Goal: Information Seeking & Learning: Learn about a topic

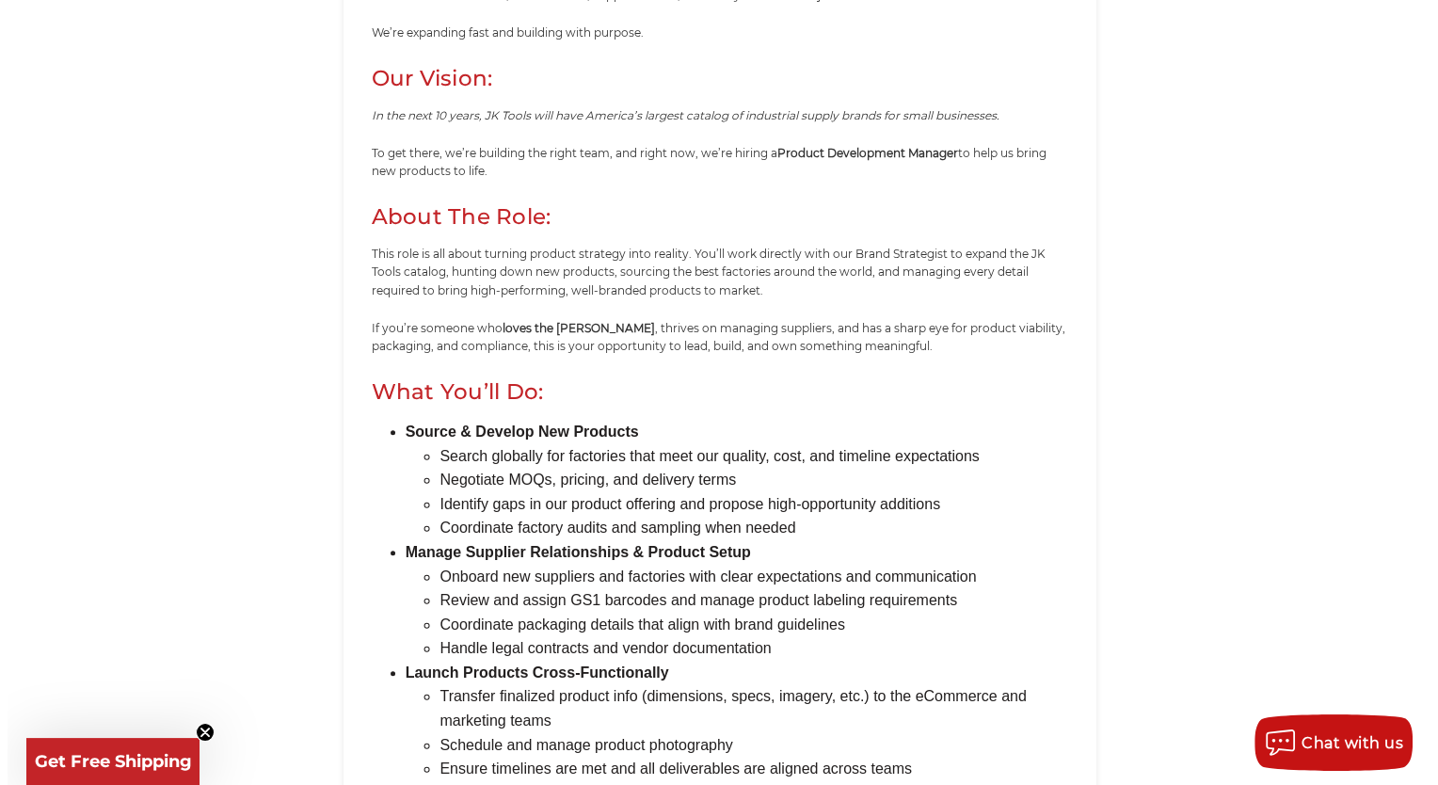
scroll to position [659, 0]
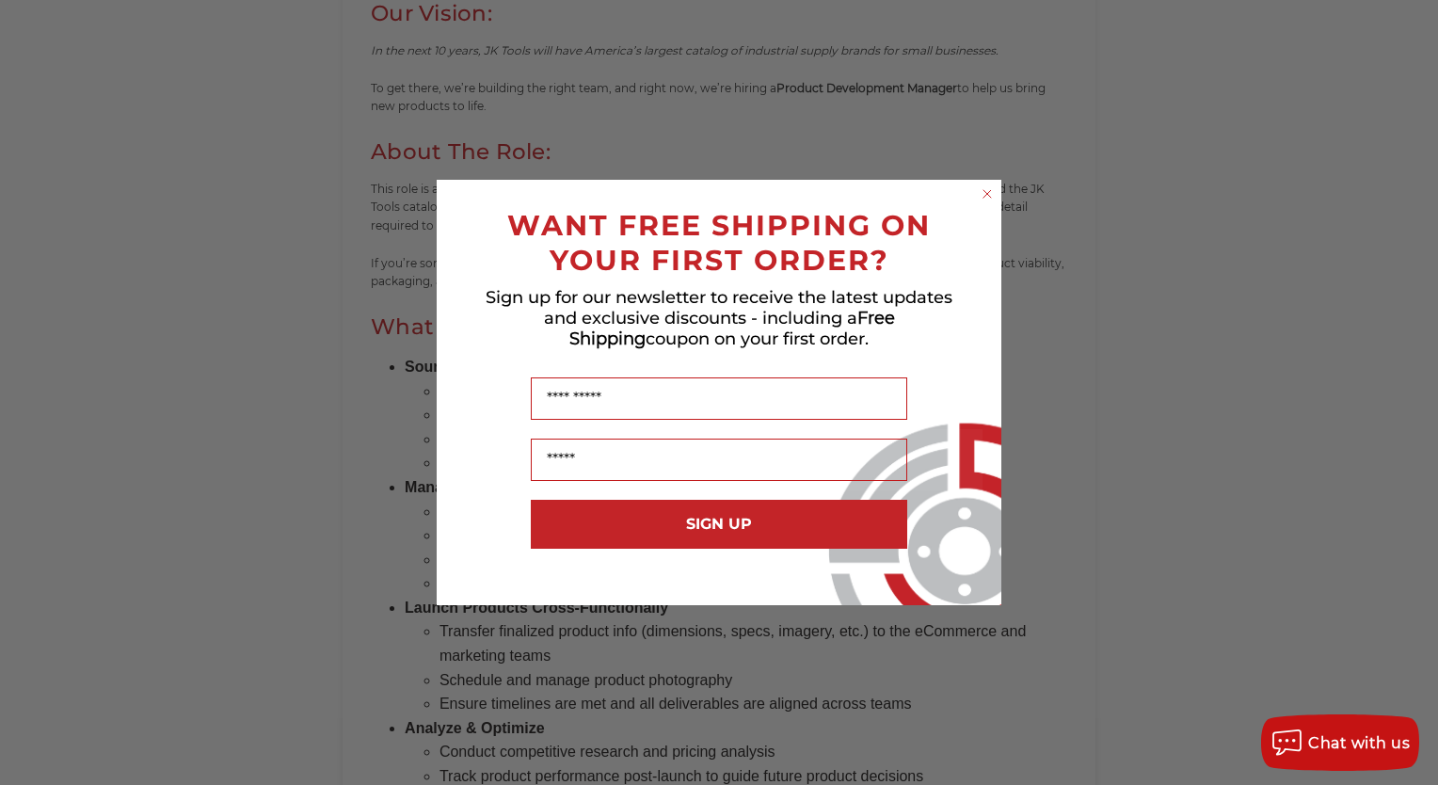
click at [988, 191] on circle "Close dialog" at bounding box center [988, 194] width 18 height 18
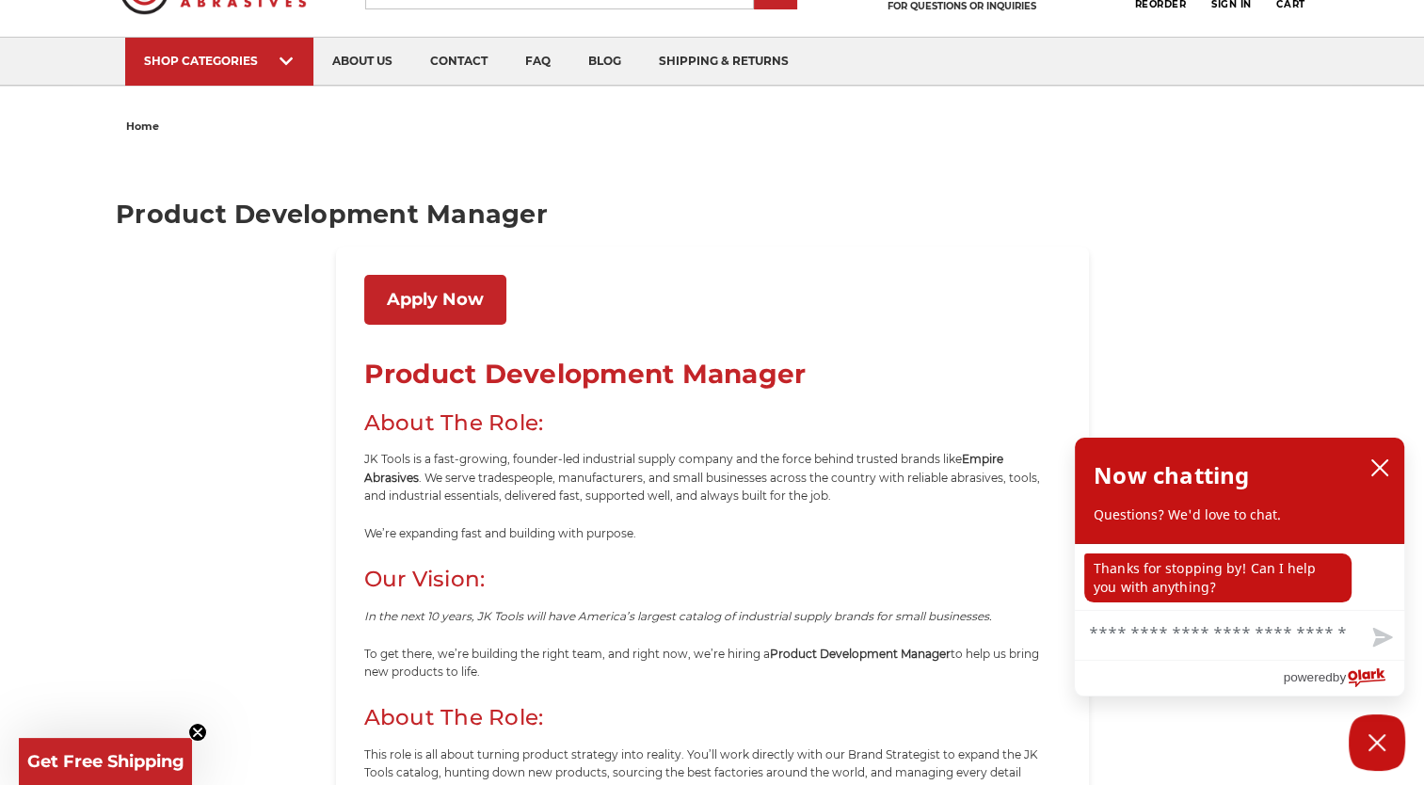
scroll to position [0, 0]
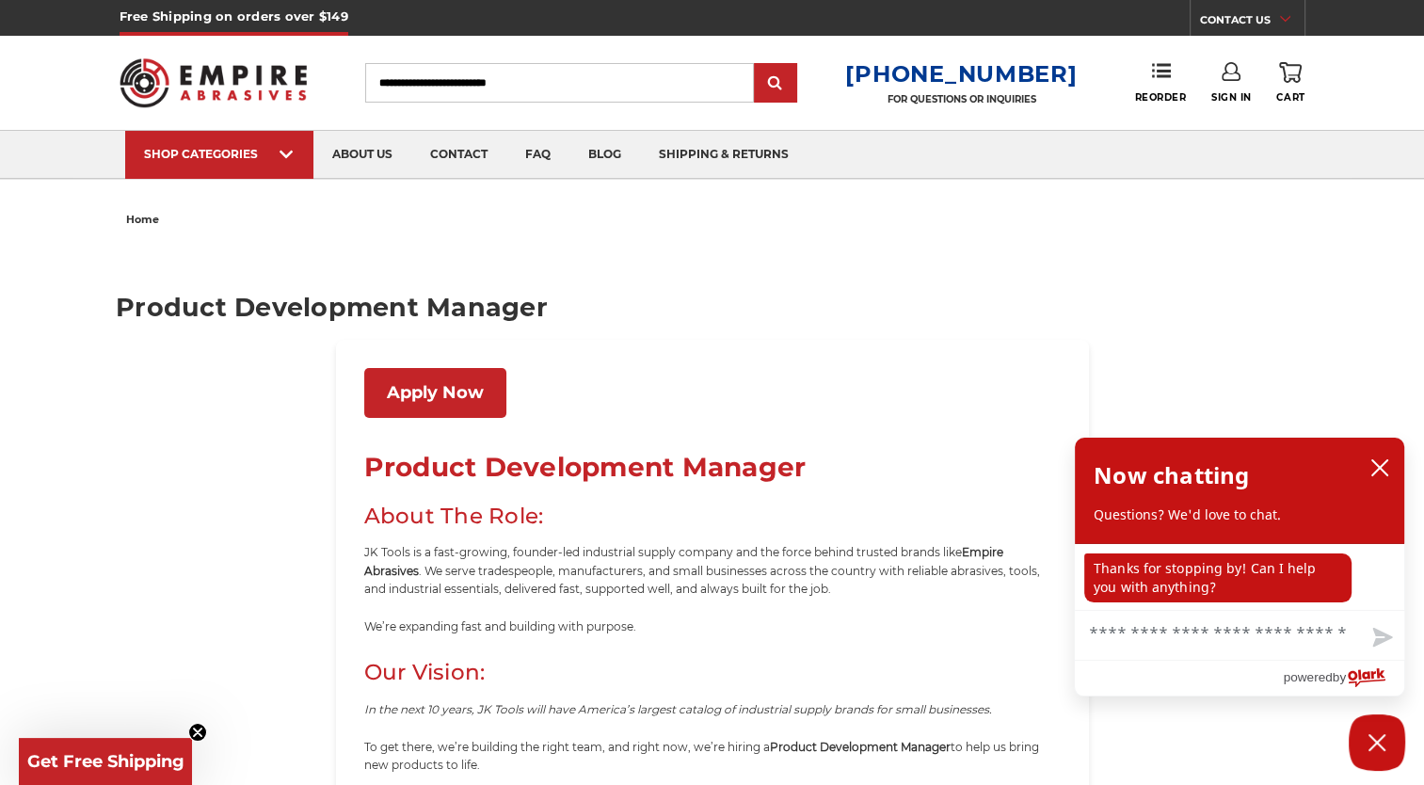
drag, startPoint x: 765, startPoint y: 309, endPoint x: 353, endPoint y: 472, distance: 443.6
copy div "Loremip Dolorsitame Consect Adipi Eli Sedd: EI Tempo in u labo-etdolor, magnaal…"
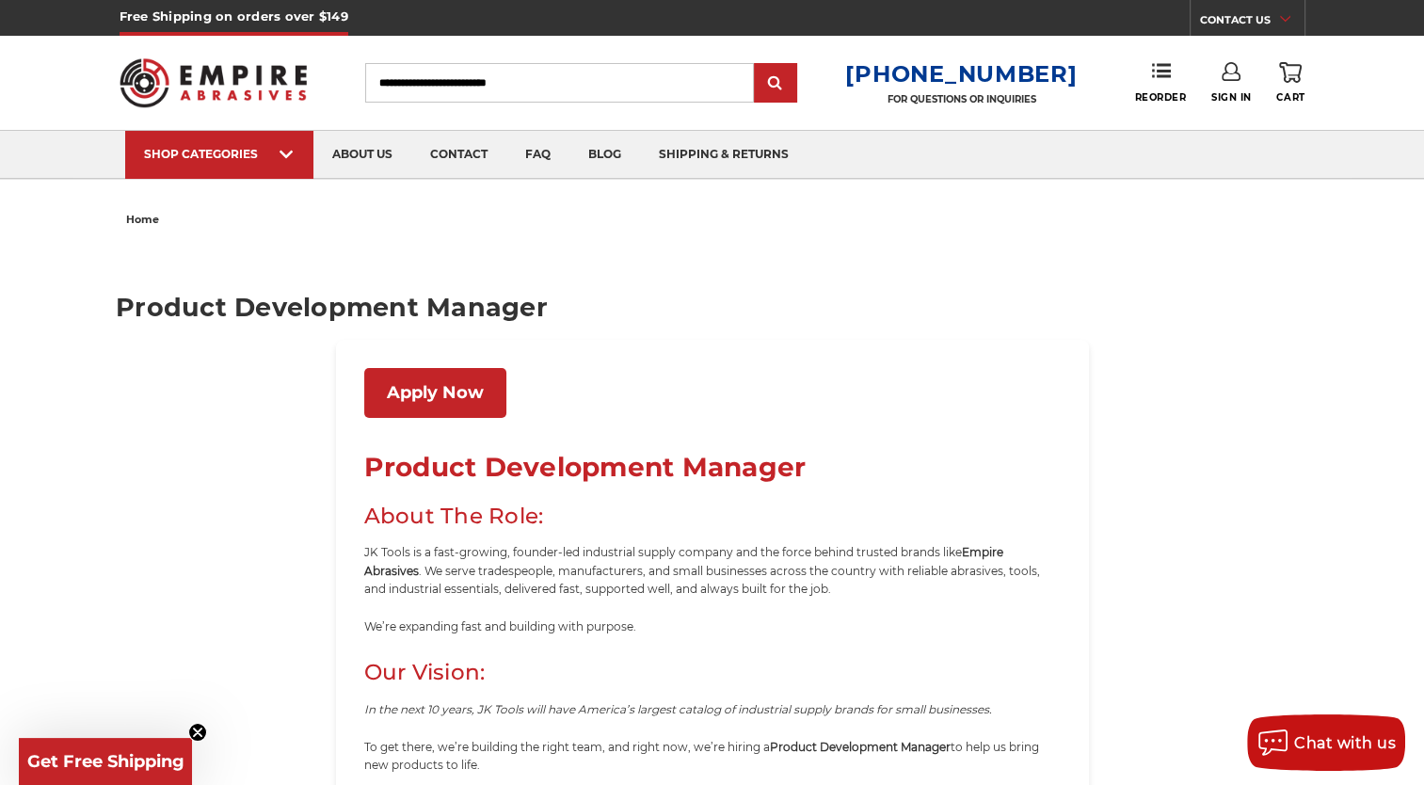
click at [572, 228] on ul "home" at bounding box center [712, 219] width 1173 height 27
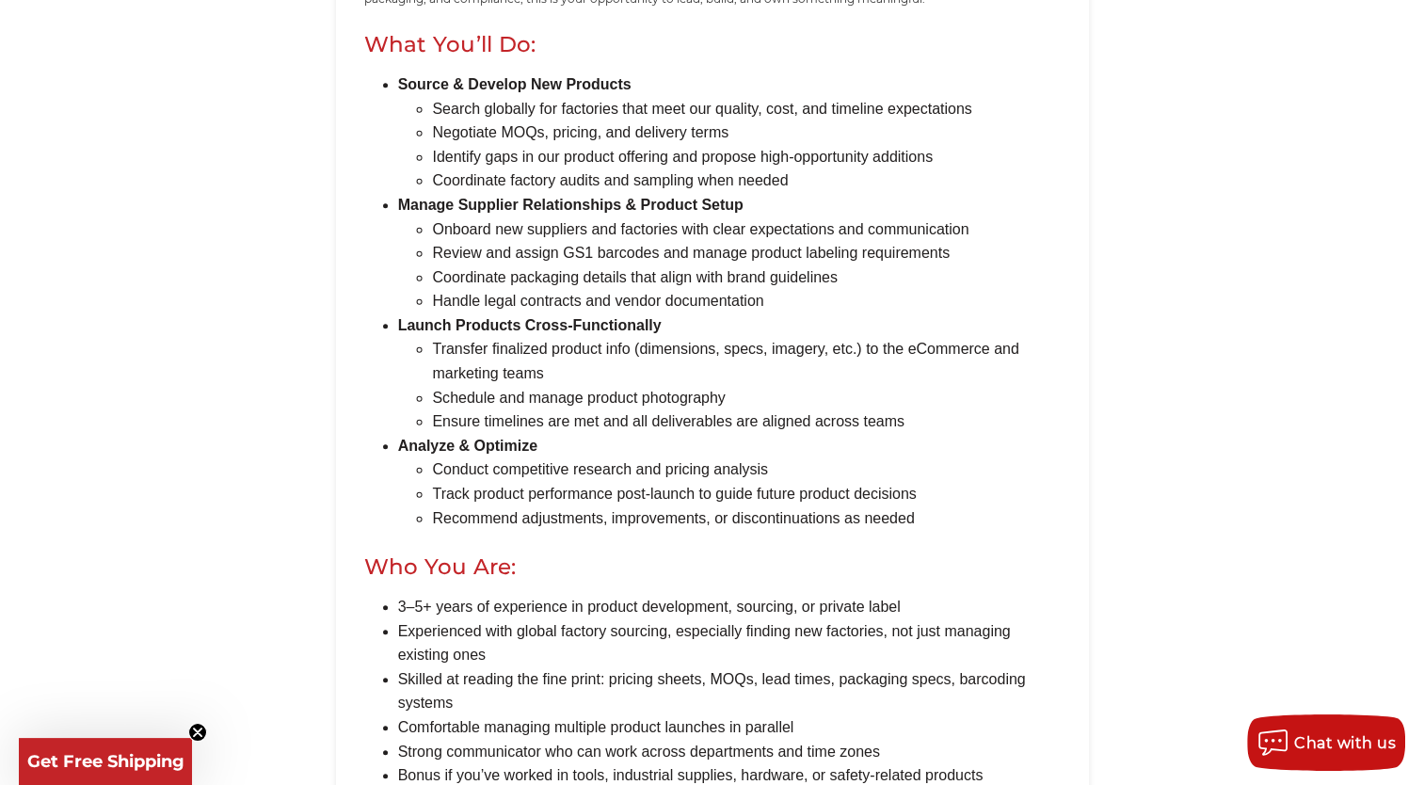
scroll to position [1129, 0]
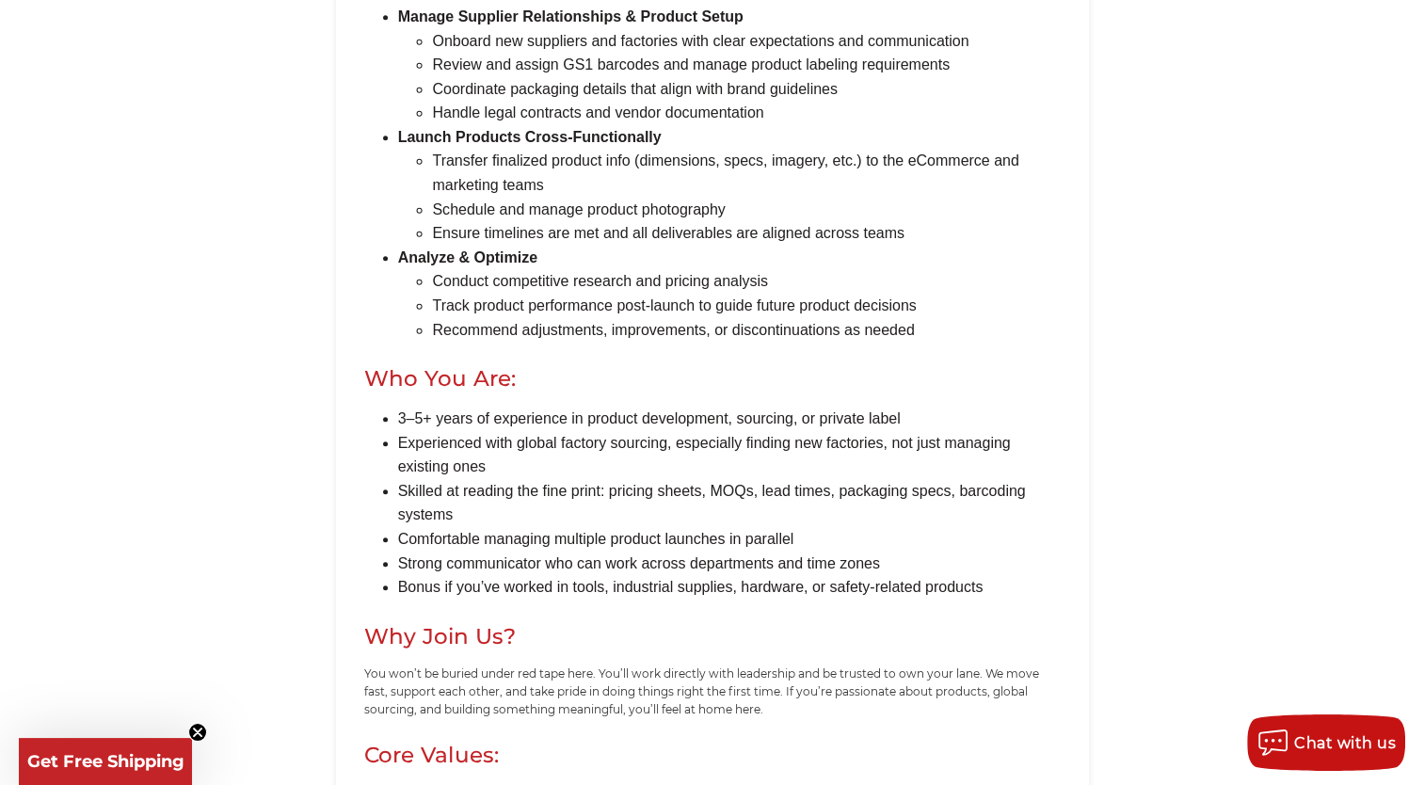
click at [1182, 409] on main "Product Development Manager Apply Now Product Development Manager About The Rol…" at bounding box center [712, 123] width 1192 height 2039
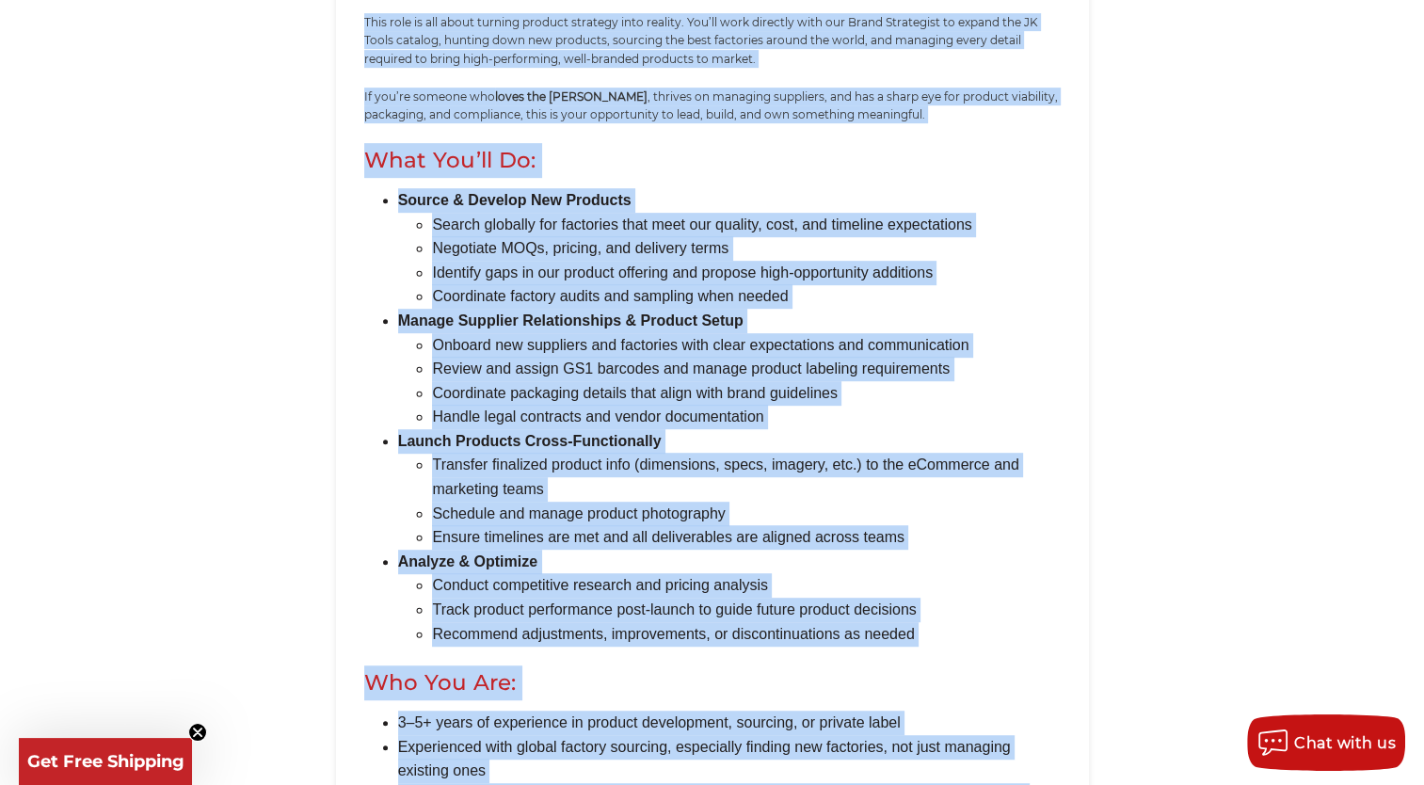
scroll to position [792, 0]
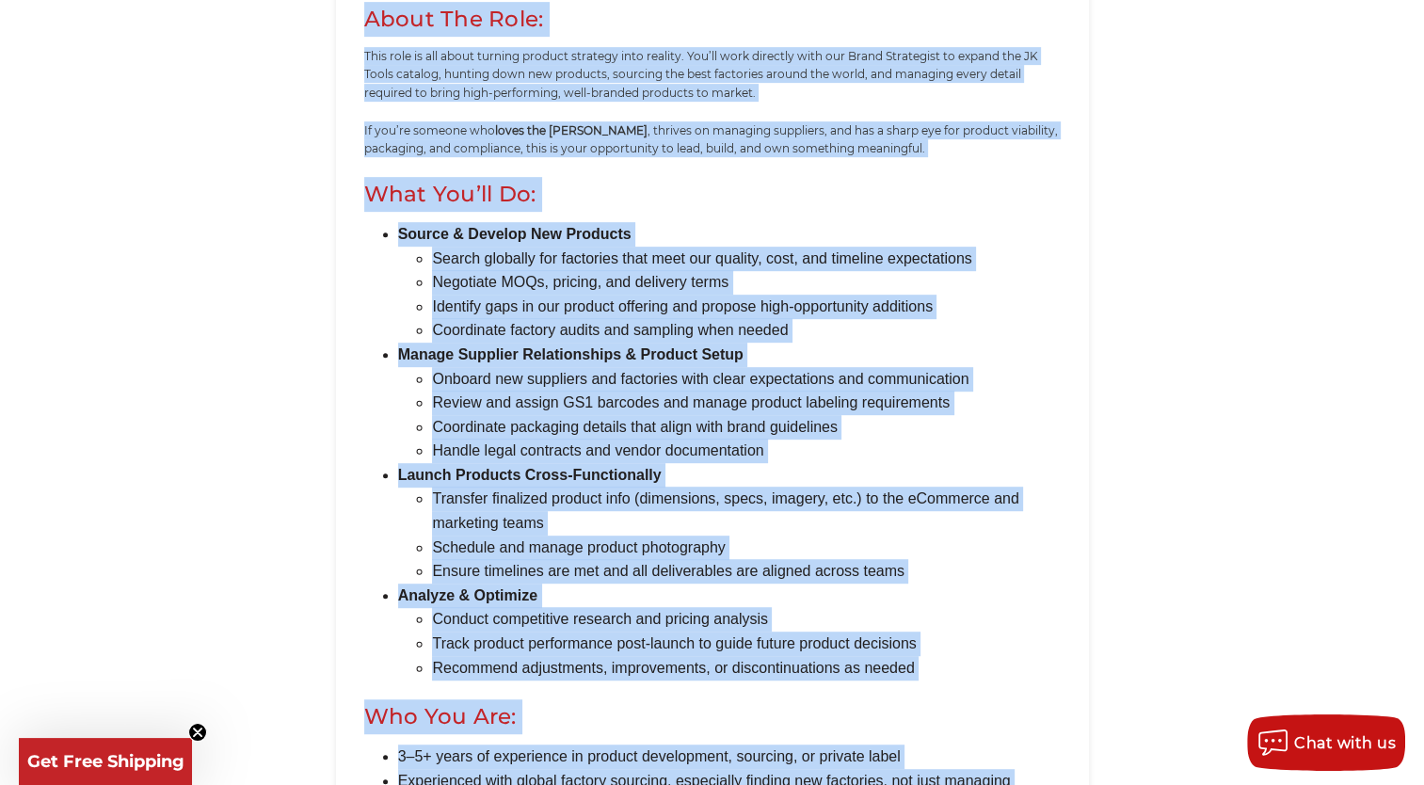
drag, startPoint x: 996, startPoint y: 593, endPoint x: 350, endPoint y: 24, distance: 860.9
click at [350, 24] on div "Apply Now Product Development Manager About The Role: JK Tools is a fast-growin…" at bounding box center [712, 504] width 753 height 1913
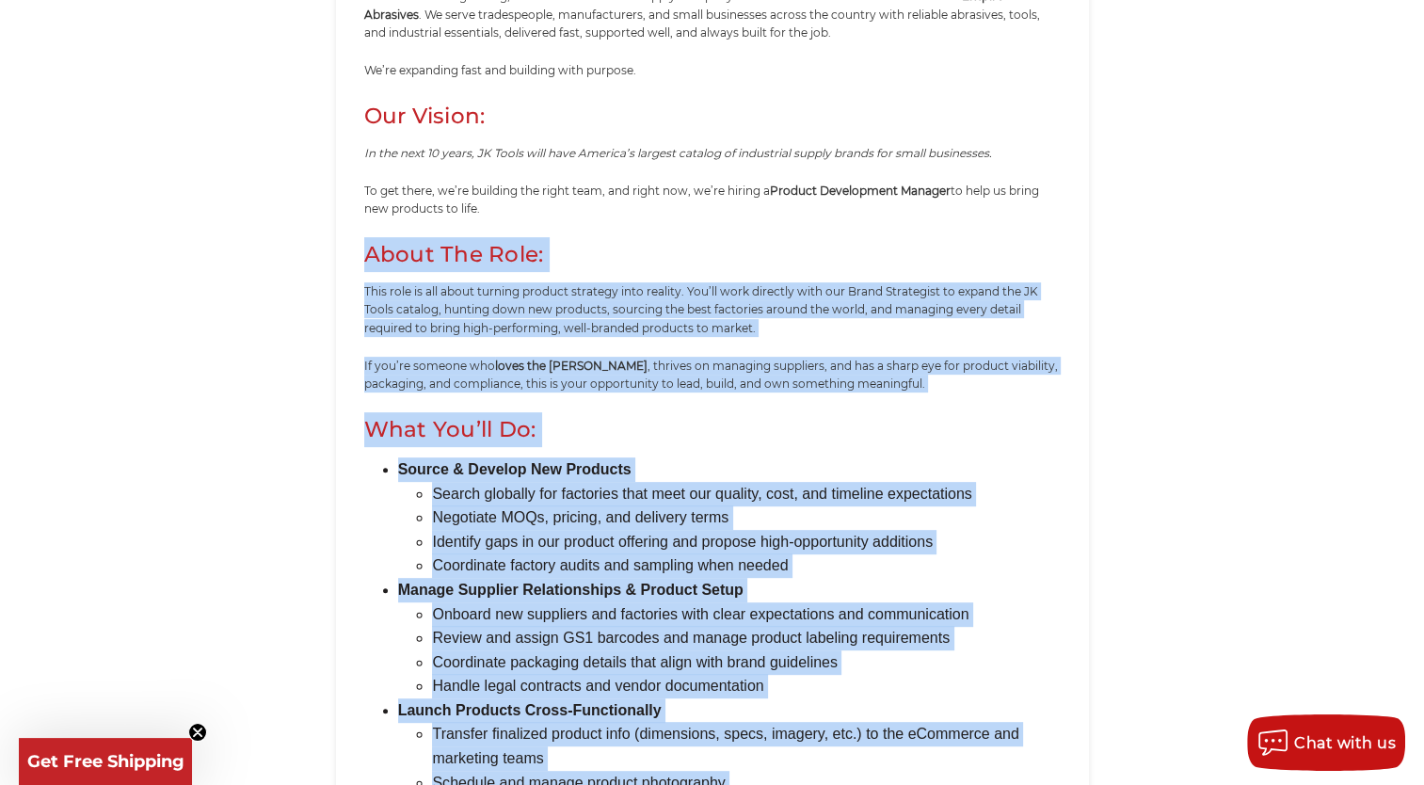
scroll to position [509, 0]
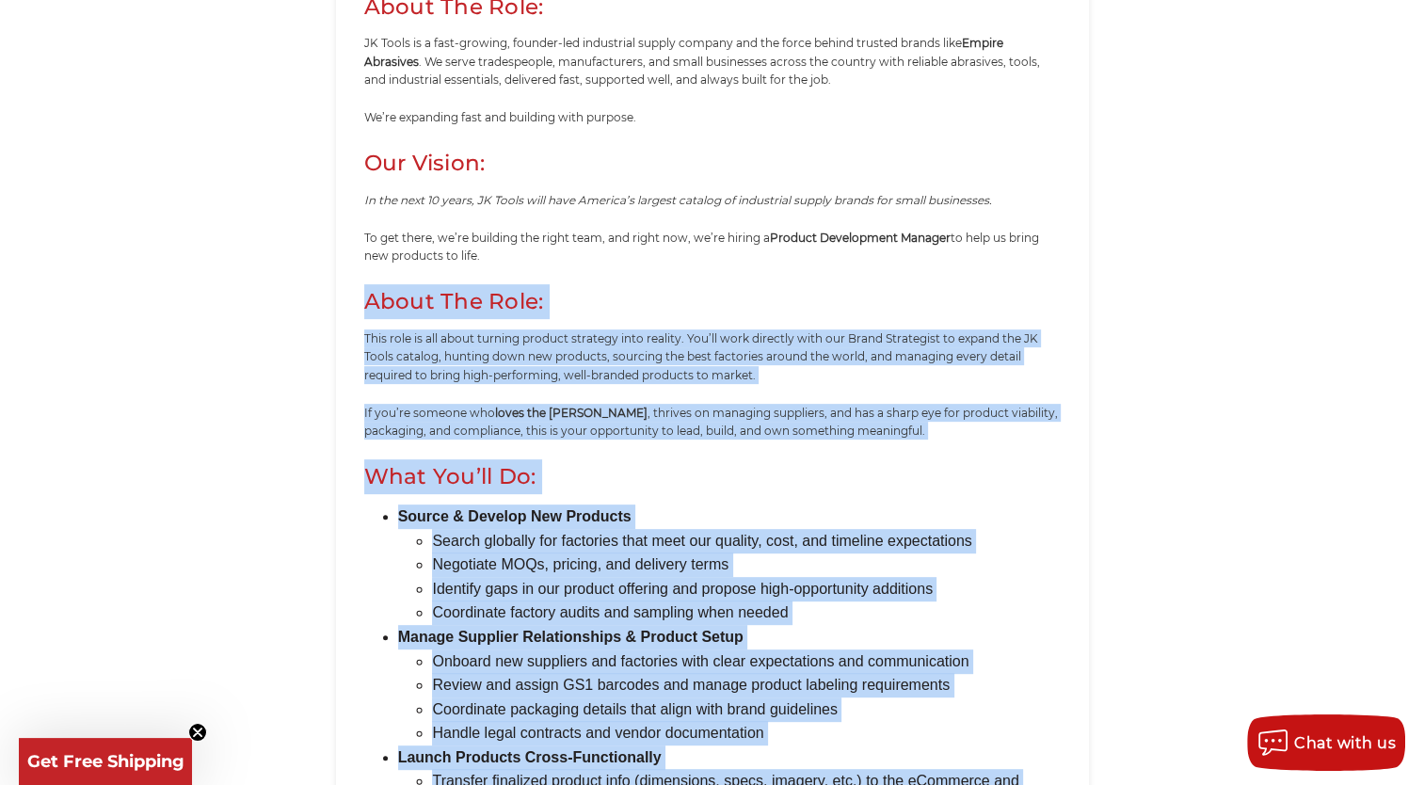
copy div "Lorem Ips Dolo: Sita cons ad eli seddo eiusmod tempori utlabore etdo magnaal. E…"
